Goal: Task Accomplishment & Management: Manage account settings

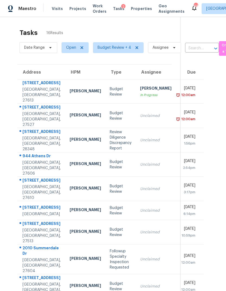
scroll to position [17, 0]
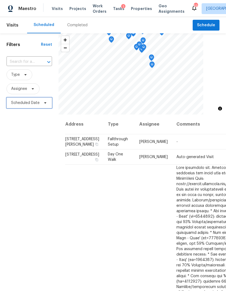
click at [35, 106] on span "Scheduled Date" at bounding box center [30, 103] width 46 height 11
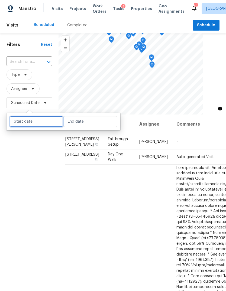
click at [43, 120] on input "text" at bounding box center [36, 121] width 53 height 11
select select "8"
select select "2025"
select select "9"
select select "2025"
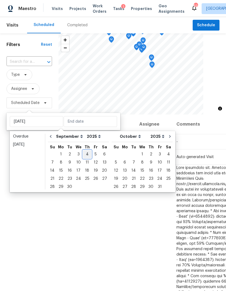
click at [86, 157] on div "4" at bounding box center [87, 155] width 8 height 8
type input "[DATE]"
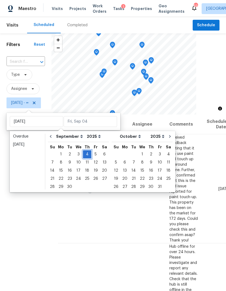
click at [89, 152] on div "31 1 2 3 4 5 6" at bounding box center [78, 154] width 61 height 8
click at [85, 156] on div "4" at bounding box center [87, 155] width 8 height 8
type input "[DATE]"
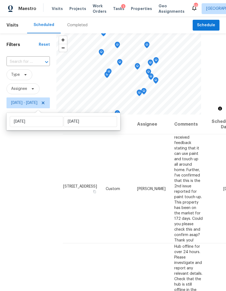
click at [33, 236] on div "Filters Reset ​ Type Assignee [DATE] - [DATE]" at bounding box center [28, 190] width 56 height 314
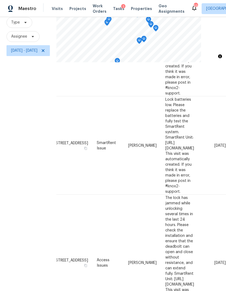
scroll to position [340, 64]
click at [0, 0] on icon at bounding box center [0, 0] width 0 height 0
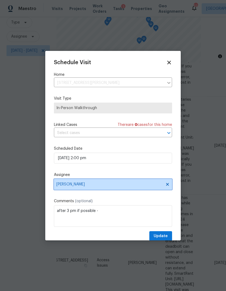
click at [82, 186] on span "[PERSON_NAME]" at bounding box center [109, 184] width 106 height 4
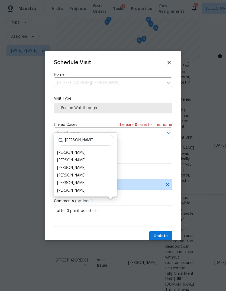
type input "[PERSON_NAME]"
click at [75, 165] on div "[PERSON_NAME]" at bounding box center [71, 167] width 28 height 5
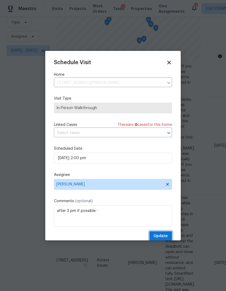
click at [167, 235] on span "Update" at bounding box center [161, 236] width 14 height 7
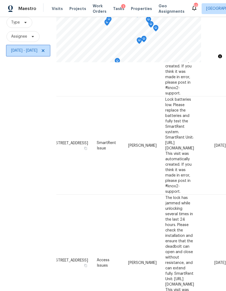
click at [45, 48] on icon at bounding box center [43, 50] width 4 height 4
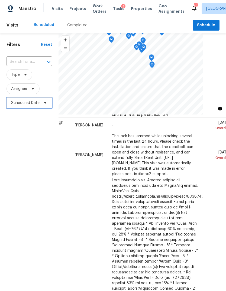
scroll to position [340, 46]
